Goal: Task Accomplishment & Management: Manage account settings

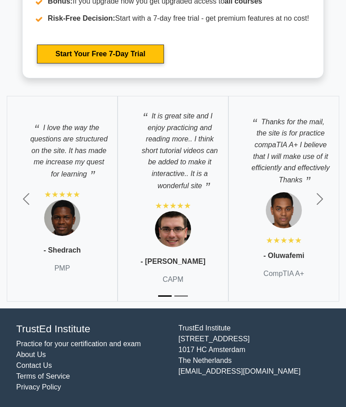
scroll to position [2100, 0]
click at [103, 64] on link "Start Your Free 7-Day Trial" at bounding box center [100, 54] width 127 height 19
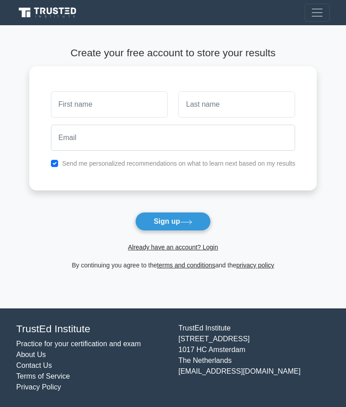
click at [104, 107] on input "text" at bounding box center [109, 104] width 117 height 26
type input "Azu"
click at [251, 106] on input "text" at bounding box center [236, 104] width 117 height 26
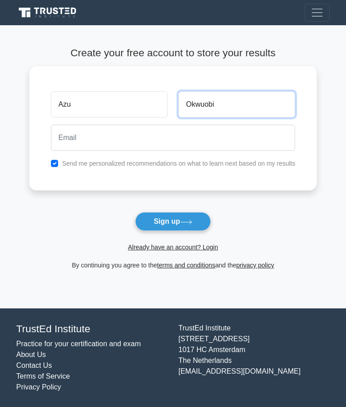
type input "Okwuobi"
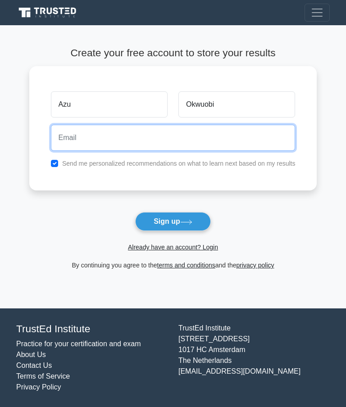
click at [197, 141] on input "email" at bounding box center [173, 138] width 245 height 26
type input "aokwuobi@outlook.com"
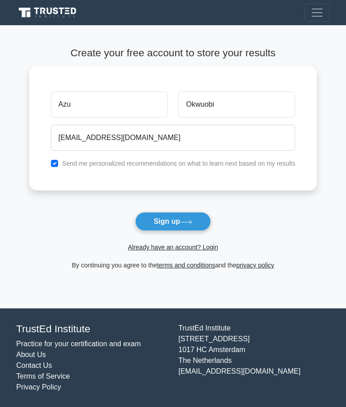
click at [170, 223] on button "Sign up" at bounding box center [173, 221] width 76 height 19
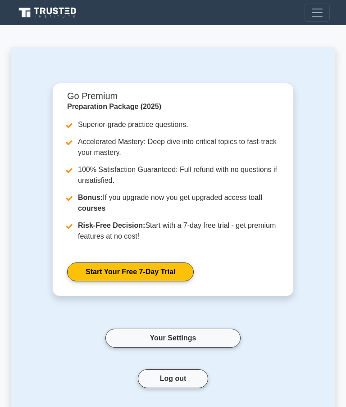
click at [318, 15] on span "Toggle navigation" at bounding box center [317, 13] width 14 height 14
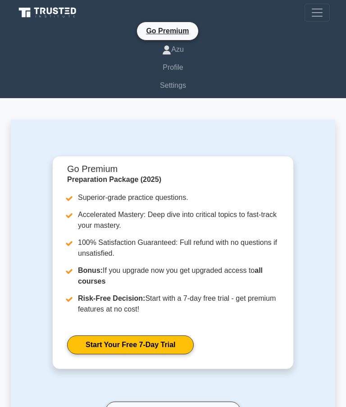
click at [178, 70] on link "Profile" at bounding box center [173, 68] width 314 height 18
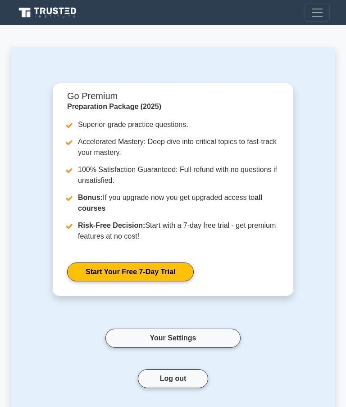
click at [318, 13] on span "Toggle navigation" at bounding box center [317, 13] width 14 height 14
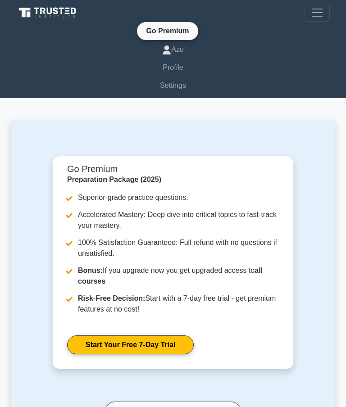
click at [178, 83] on link "Settings" at bounding box center [173, 86] width 314 height 18
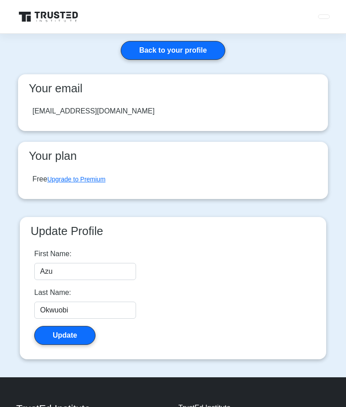
scroll to position [5, 0]
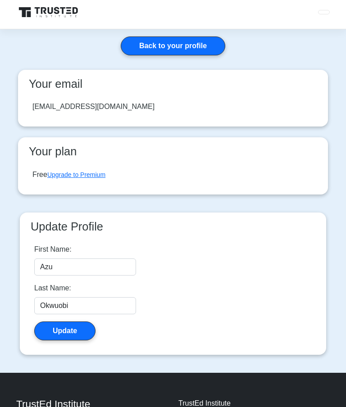
click at [190, 42] on link "Back to your profile" at bounding box center [173, 46] width 105 height 19
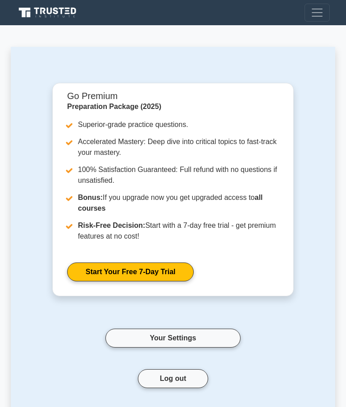
click at [322, 11] on span "Toggle navigation" at bounding box center [317, 13] width 14 height 14
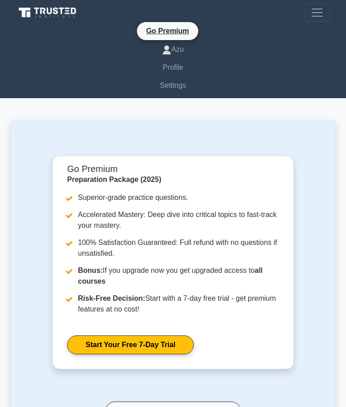
click at [170, 49] on link "Azu" at bounding box center [173, 50] width 314 height 18
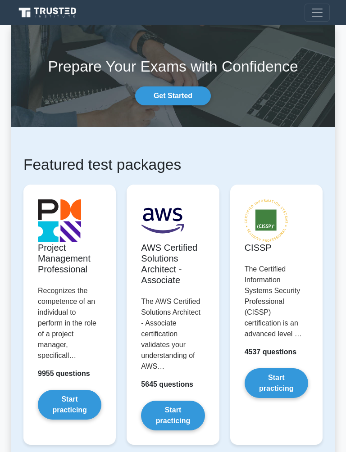
click at [326, 10] on button "Toggle navigation" at bounding box center [317, 13] width 25 height 18
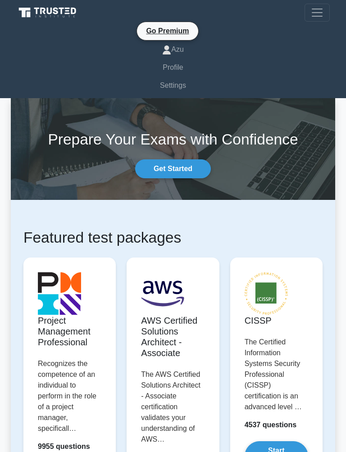
click at [318, 14] on span "Toggle navigation" at bounding box center [317, 13] width 14 height 14
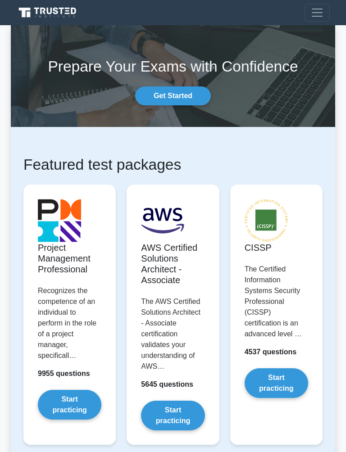
click at [324, 14] on button "Toggle navigation" at bounding box center [317, 13] width 25 height 18
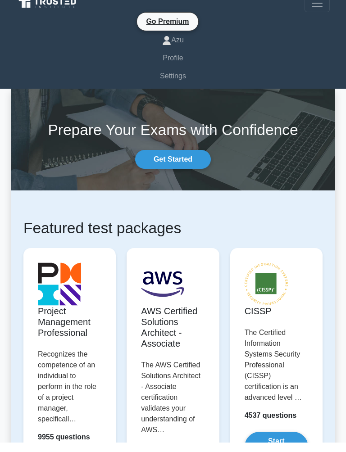
click at [175, 160] on link "Get Started" at bounding box center [173, 169] width 76 height 19
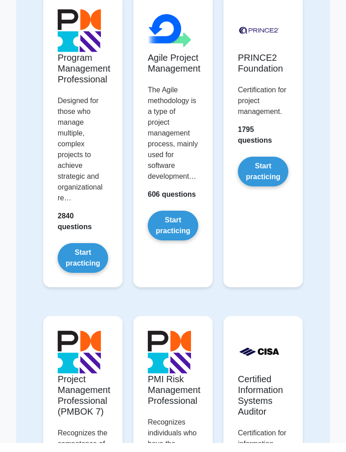
scroll to position [739, 0]
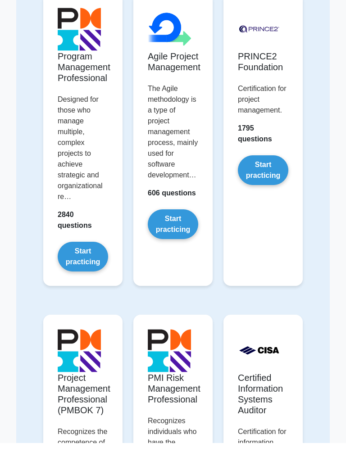
click at [85, 281] on link "Start practicing" at bounding box center [83, 266] width 50 height 30
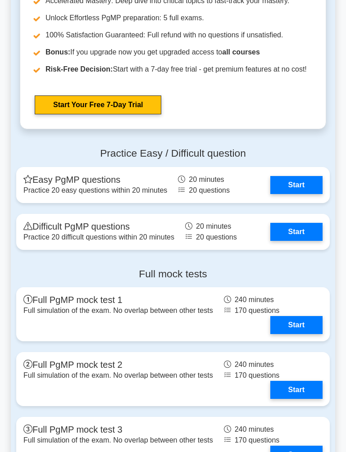
scroll to position [1182, 0]
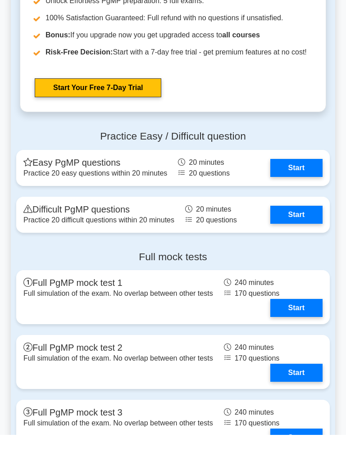
click at [94, 115] on link "Start Your Free 7-Day Trial" at bounding box center [98, 105] width 127 height 19
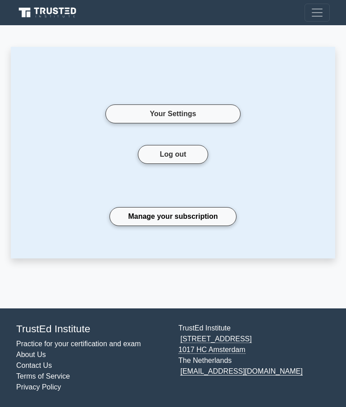
click at [189, 218] on link "Manage your subscription" at bounding box center [173, 216] width 127 height 19
click at [316, 14] on span "Toggle navigation" at bounding box center [317, 13] width 14 height 14
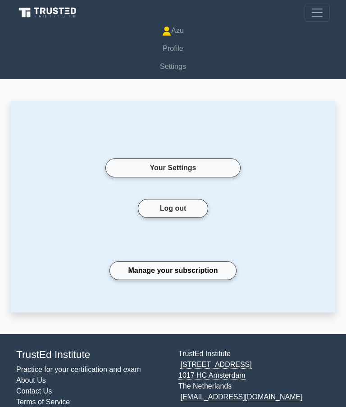
click at [191, 169] on link "Your Settings" at bounding box center [172, 168] width 135 height 19
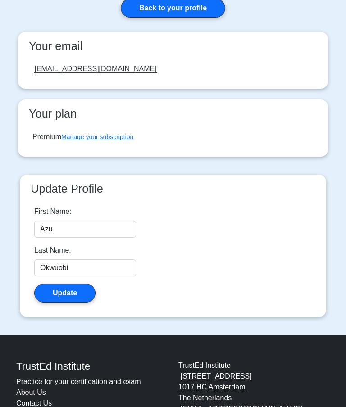
scroll to position [55, 0]
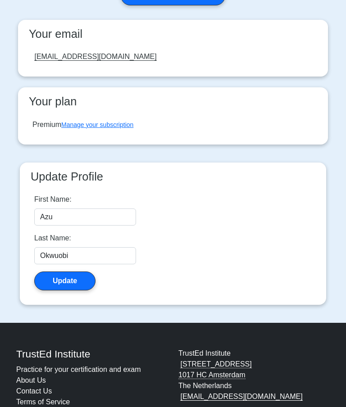
click at [102, 127] on link "Manage your subscription" at bounding box center [97, 124] width 72 height 7
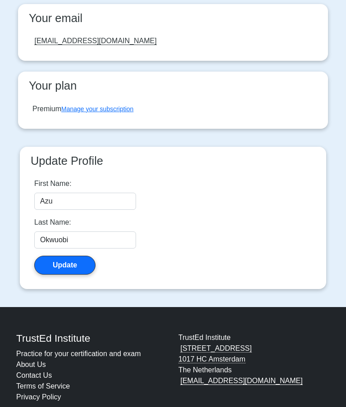
scroll to position [0, 0]
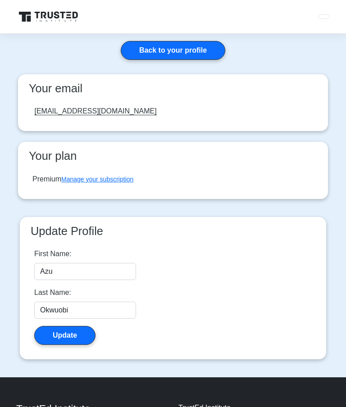
click at [184, 50] on link "Back to your profile" at bounding box center [173, 50] width 105 height 19
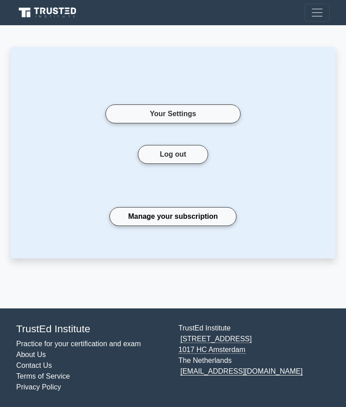
click at [323, 14] on span "Toggle navigation" at bounding box center [317, 13] width 14 height 14
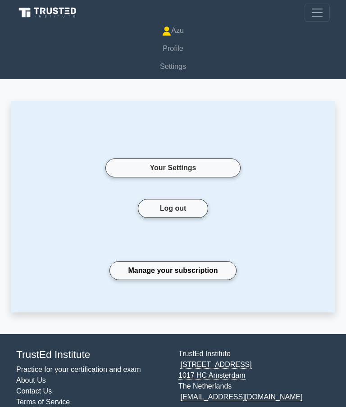
click at [319, 14] on span "Toggle navigation" at bounding box center [317, 13] width 14 height 14
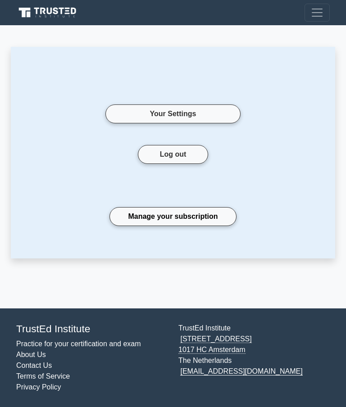
click at [326, 10] on button "Toggle navigation" at bounding box center [317, 13] width 25 height 18
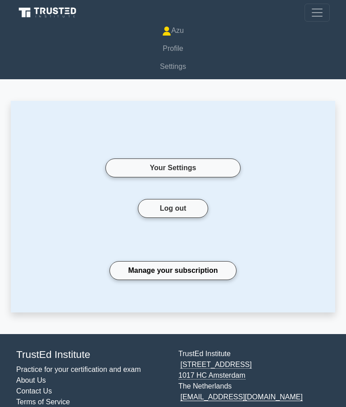
click at [36, 14] on icon at bounding box center [48, 12] width 65 height 13
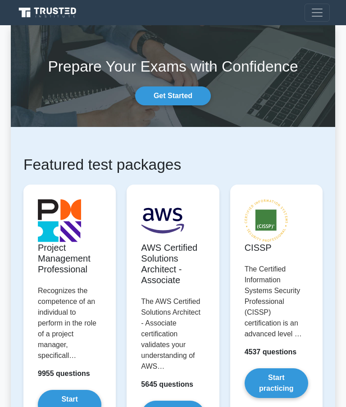
click at [321, 16] on span "Toggle navigation" at bounding box center [317, 13] width 14 height 14
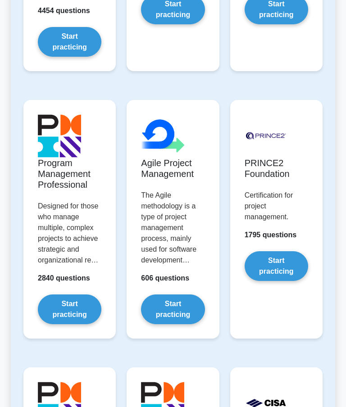
scroll to position [717, 0]
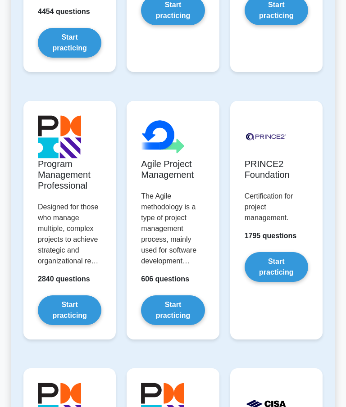
click at [305, 252] on link "Start practicing" at bounding box center [277, 267] width 64 height 30
click at [65, 296] on link "Start practicing" at bounding box center [70, 311] width 64 height 30
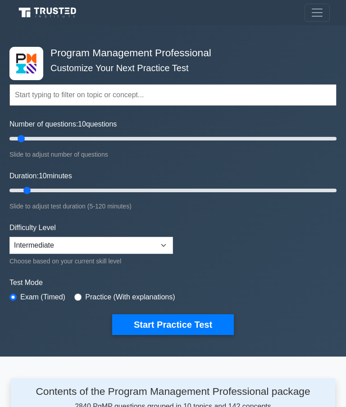
click at [321, 14] on span "Toggle navigation" at bounding box center [317, 13] width 14 height 14
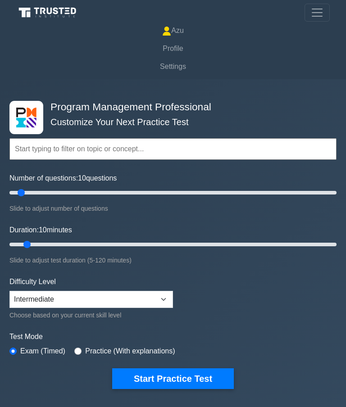
click at [323, 11] on span "Toggle navigation" at bounding box center [317, 13] width 14 height 14
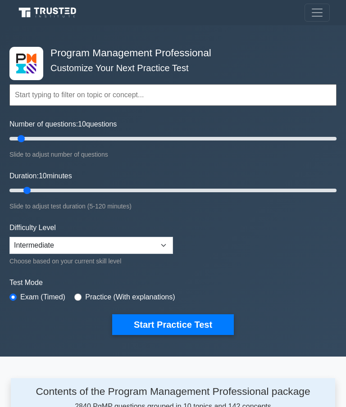
click at [321, 13] on span "Toggle navigation" at bounding box center [317, 13] width 14 height 14
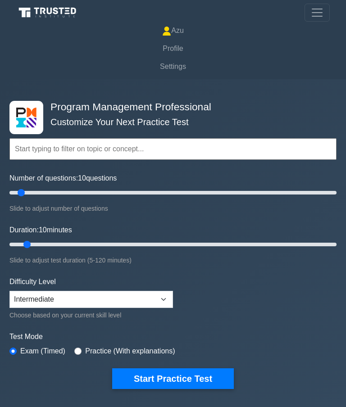
click at [320, 9] on span "Toggle navigation" at bounding box center [317, 13] width 14 height 14
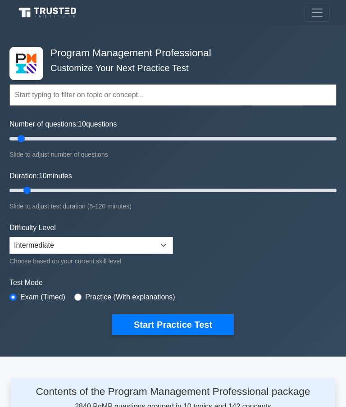
click at [315, 13] on span "Toggle navigation" at bounding box center [317, 13] width 14 height 14
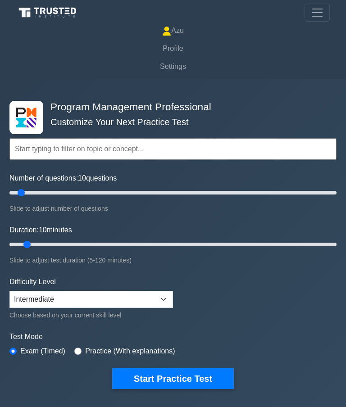
click at [176, 70] on link "Settings" at bounding box center [173, 67] width 314 height 18
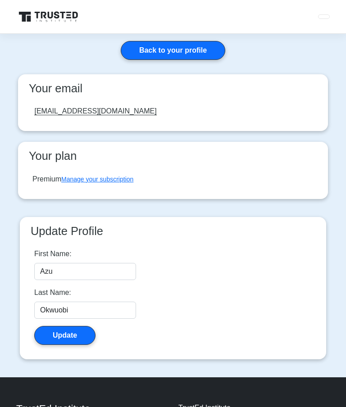
click at [183, 52] on link "Back to your profile" at bounding box center [173, 50] width 105 height 19
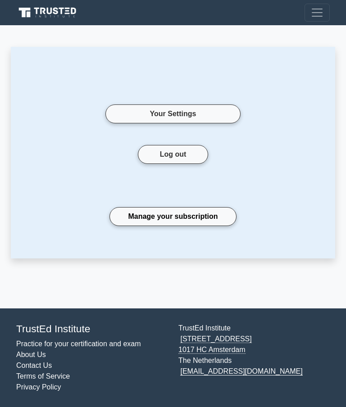
click at [322, 13] on span "Toggle navigation" at bounding box center [317, 13] width 14 height 14
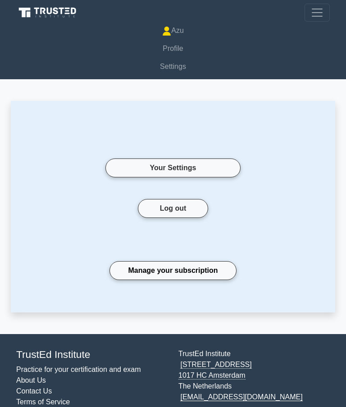
click at [178, 50] on link "Profile" at bounding box center [173, 49] width 314 height 18
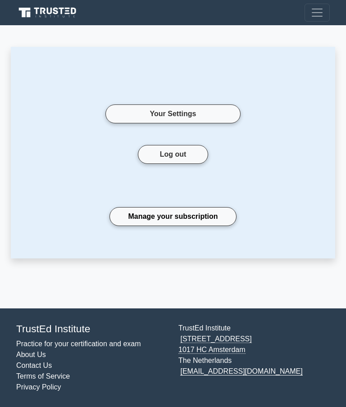
click at [183, 149] on button "Log out" at bounding box center [173, 154] width 71 height 19
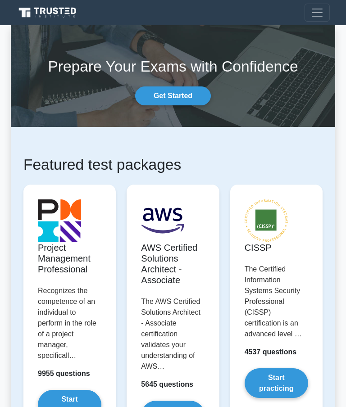
click at [314, 13] on span "Toggle navigation" at bounding box center [317, 13] width 14 height 14
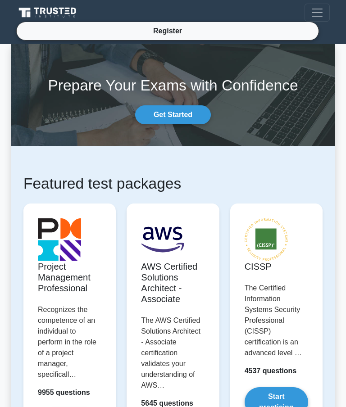
click at [315, 7] on span "Toggle navigation" at bounding box center [317, 13] width 14 height 14
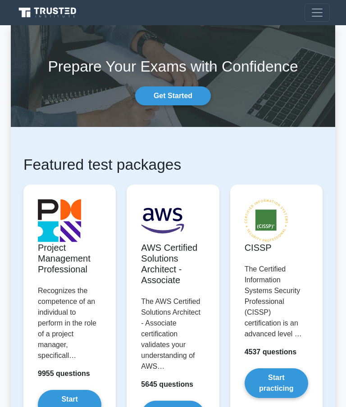
click at [319, 13] on span "Toggle navigation" at bounding box center [317, 13] width 14 height 14
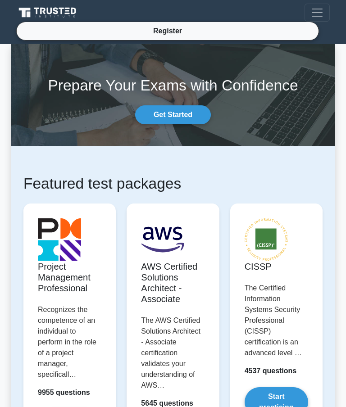
click at [53, 12] on icon at bounding box center [48, 12] width 65 height 13
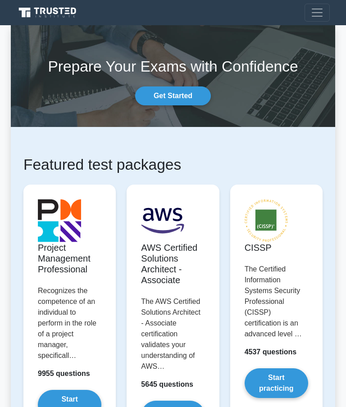
click at [315, 14] on span "Toggle navigation" at bounding box center [317, 13] width 14 height 14
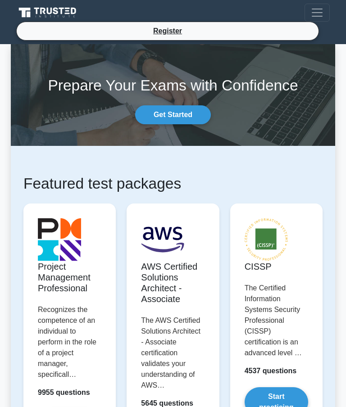
click at [178, 117] on link "Get Started" at bounding box center [173, 114] width 76 height 19
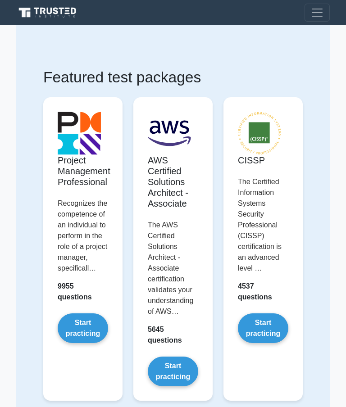
click at [322, 16] on span "Toggle navigation" at bounding box center [317, 13] width 14 height 14
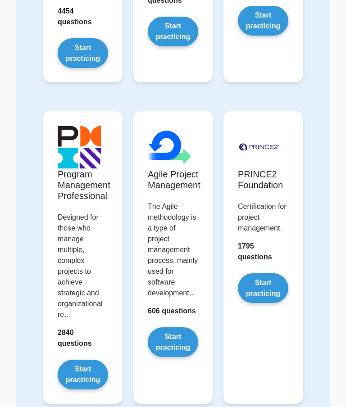
scroll to position [648, 0]
click at [78, 390] on link "Start practicing" at bounding box center [83, 375] width 50 height 30
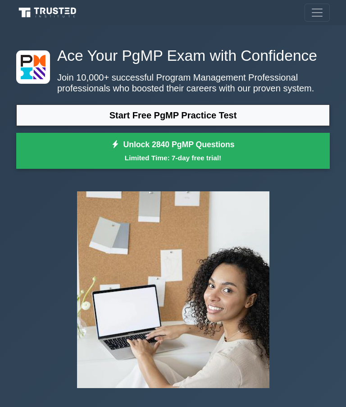
click at [320, 18] on span "Toggle navigation" at bounding box center [317, 13] width 14 height 14
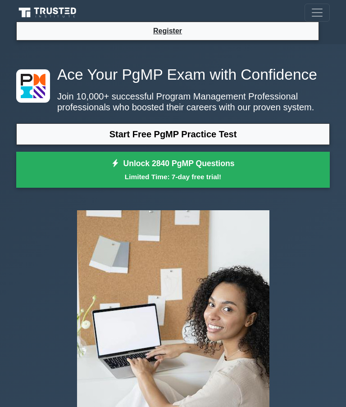
click at [319, 18] on span "Toggle navigation" at bounding box center [317, 13] width 14 height 14
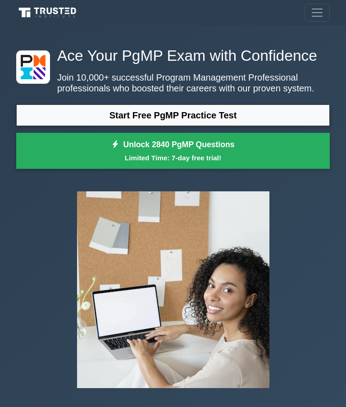
click at [319, 9] on span "Toggle navigation" at bounding box center [317, 13] width 14 height 14
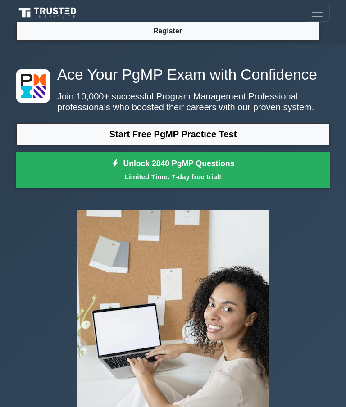
click at [174, 35] on link "Register" at bounding box center [168, 30] width 40 height 11
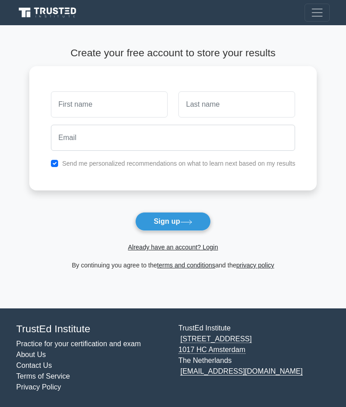
click at [211, 251] on link "Already have an account? Login" at bounding box center [173, 247] width 90 height 7
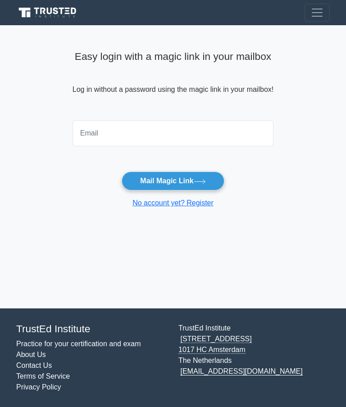
click at [242, 135] on input "email" at bounding box center [173, 133] width 201 height 26
type input "[EMAIL_ADDRESS][DOMAIN_NAME]"
click at [192, 183] on button "Mail Magic Link" at bounding box center [173, 181] width 102 height 19
